Goal: Transaction & Acquisition: Purchase product/service

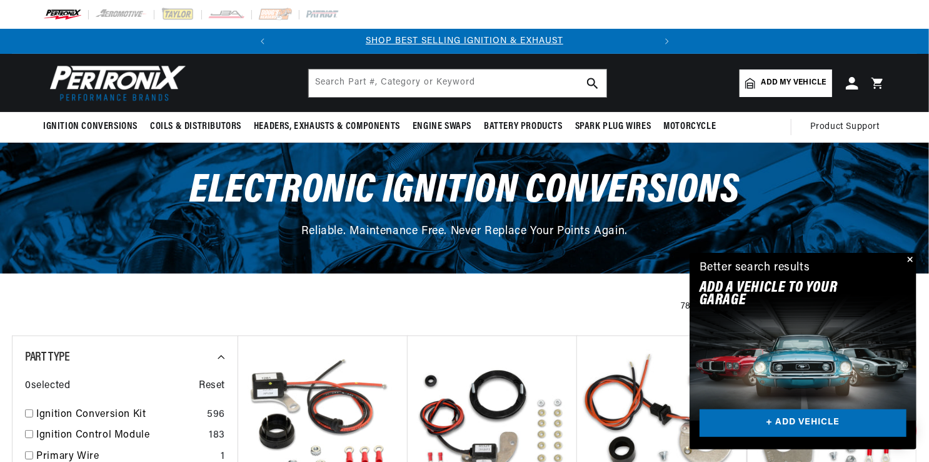
click at [912, 259] on button "Close" at bounding box center [909, 260] width 15 height 15
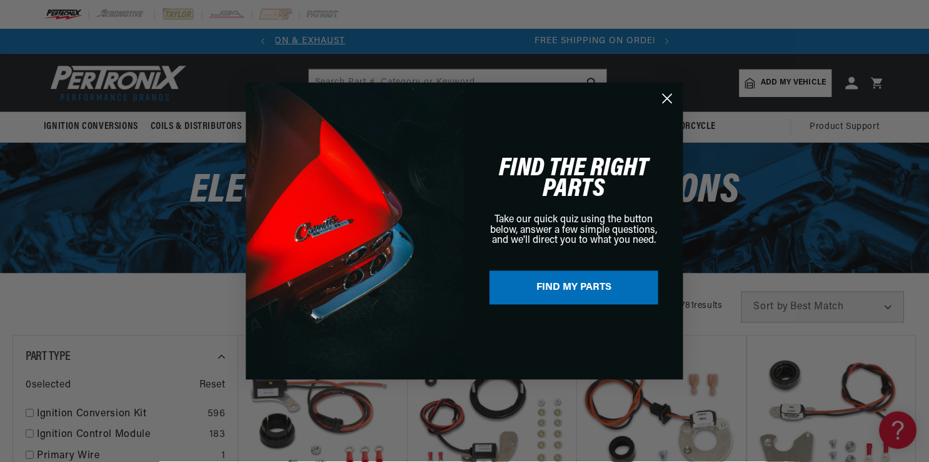
scroll to position [0, 379]
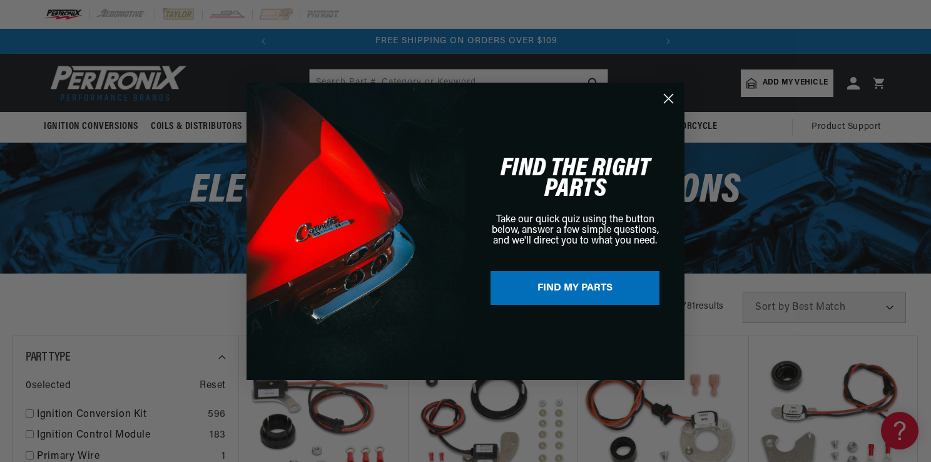
click at [670, 94] on circle "Close dialog" at bounding box center [668, 98] width 21 height 21
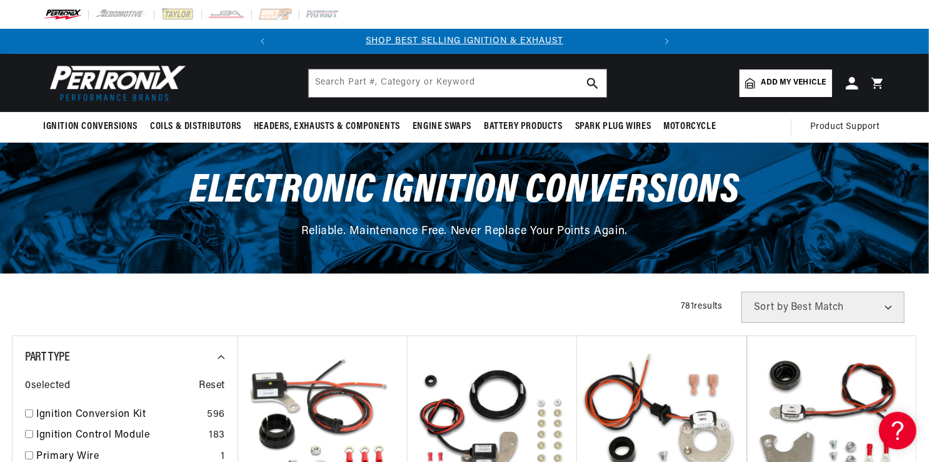
scroll to position [0, 0]
click at [928, 86] on div "Ignition Conversions Back Ignition Conversions Shop by Feature" at bounding box center [464, 83] width 929 height 58
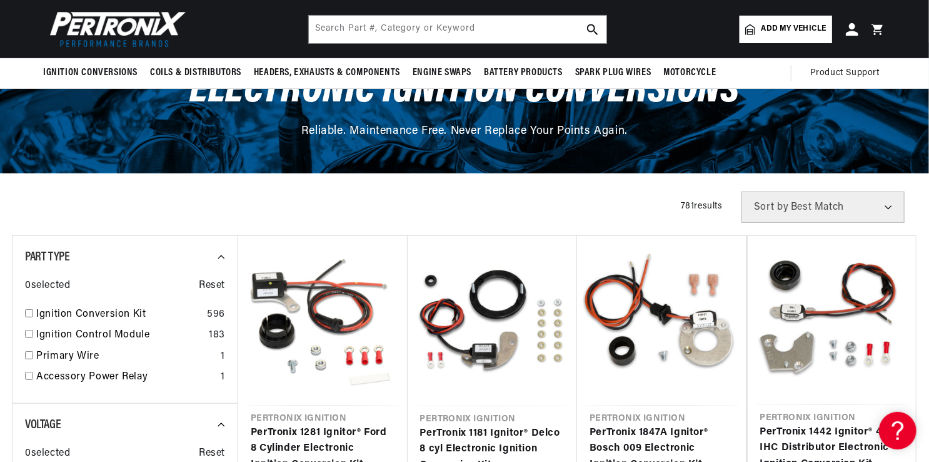
scroll to position [100, 0]
click at [29, 314] on input "checkbox" at bounding box center [29, 313] width 8 height 8
checkbox input "true"
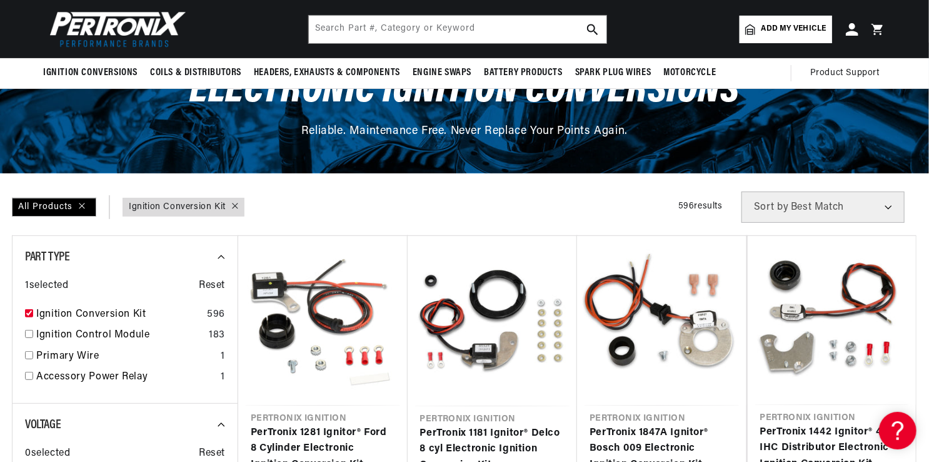
scroll to position [0, 379]
click at [599, 198] on div "All Products Part Type : Ignition Conversion Kit Filters 596 results Show Unive…" at bounding box center [465, 206] width 906 height 31
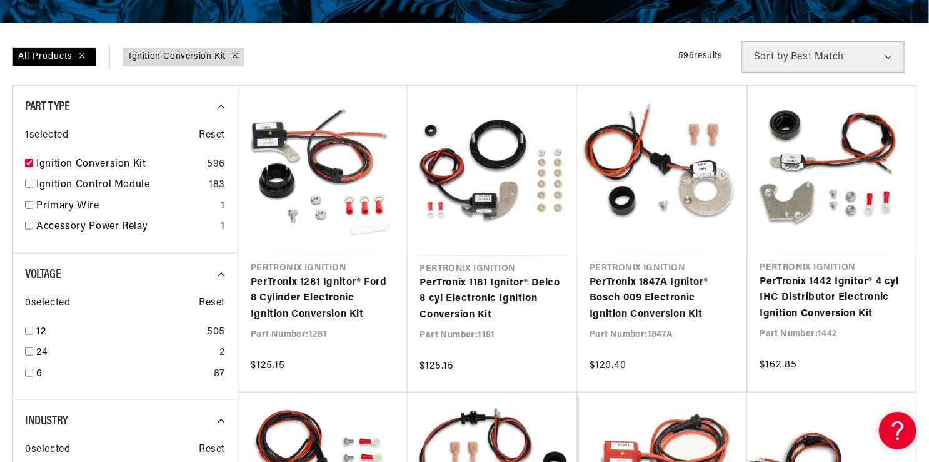
scroll to position [275, 0]
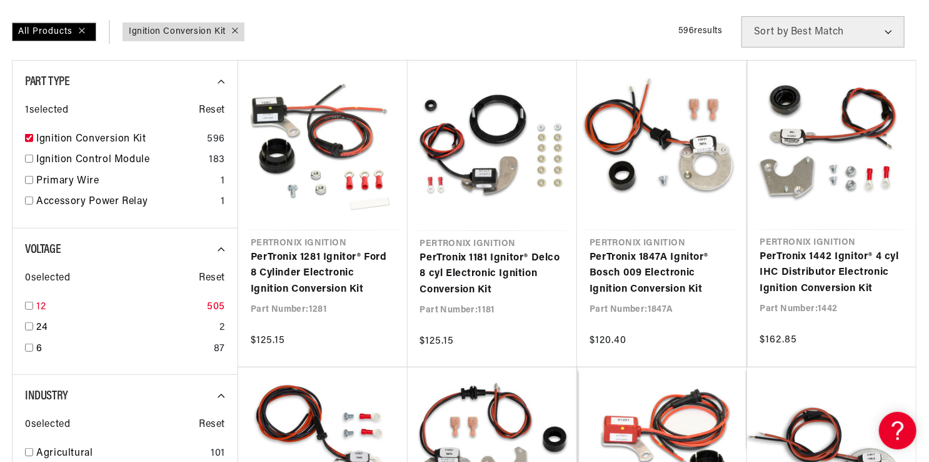
click at [28, 304] on input "checkbox" at bounding box center [29, 305] width 8 height 8
checkbox input "true"
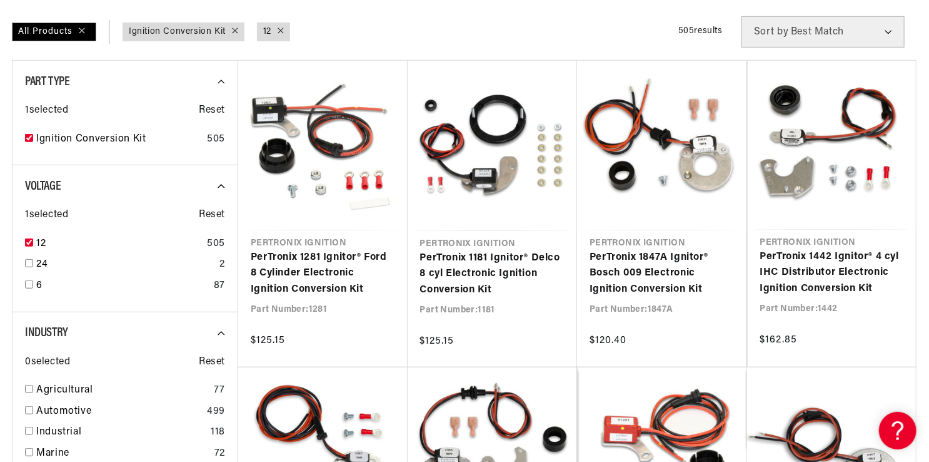
scroll to position [0, 379]
click at [28, 411] on input "checkbox" at bounding box center [29, 410] width 8 height 8
checkbox input "true"
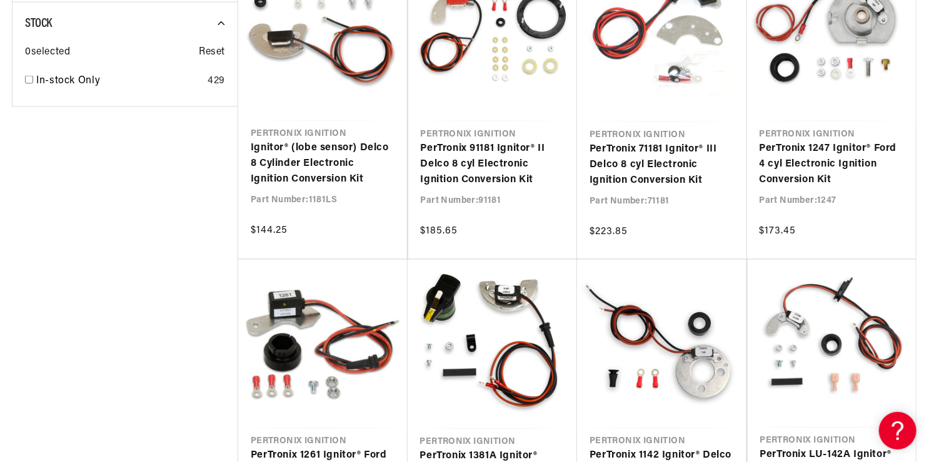
scroll to position [0, 379]
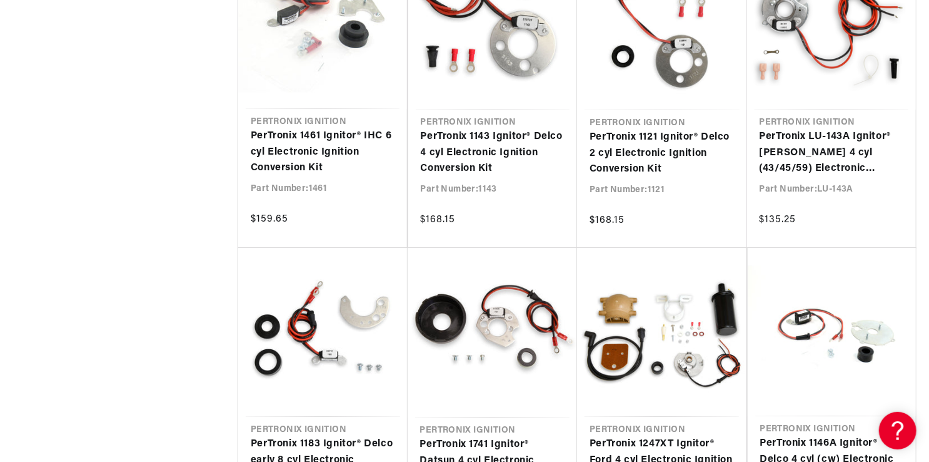
scroll to position [0, 379]
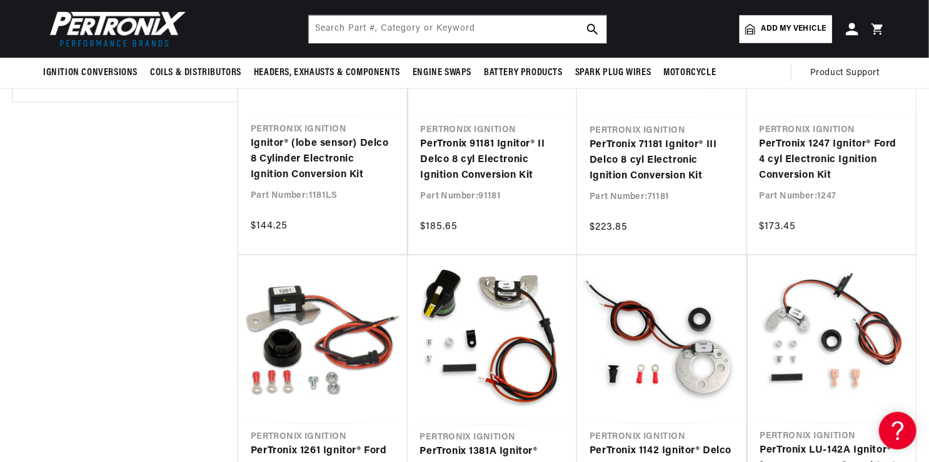
drag, startPoint x: 285, startPoint y: 19, endPoint x: 309, endPoint y: 25, distance: 24.6
click at [309, 25] on header "Ignition Conversions Back Ignition Conversions Shop by Feature" at bounding box center [465, 29] width 906 height 58
